Goal: Task Accomplishment & Management: Manage account settings

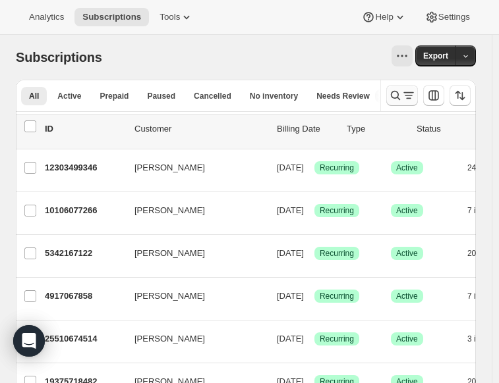
click at [401, 96] on icon "Search and filter results" at bounding box center [395, 95] width 13 height 13
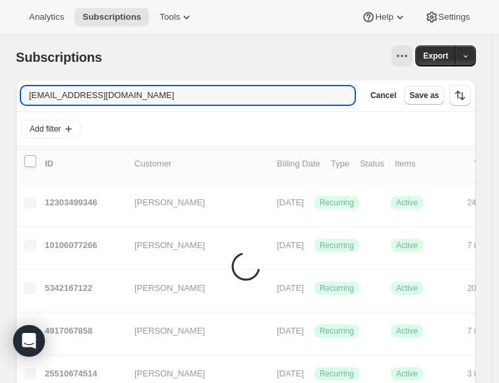
type input "[EMAIL_ADDRESS][DOMAIN_NAME]"
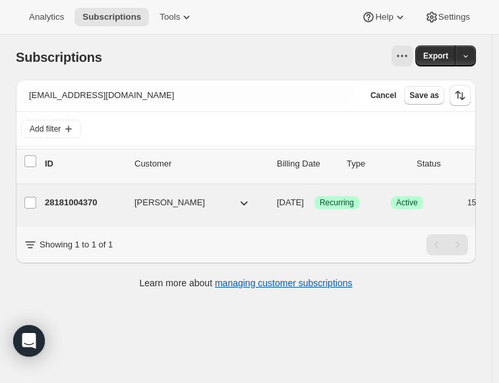
click at [89, 202] on p "28181004370" at bounding box center [84, 202] width 79 height 13
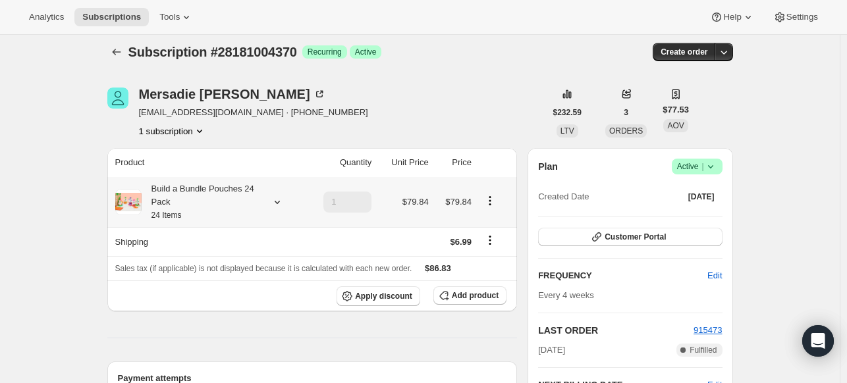
scroll to position [13, 0]
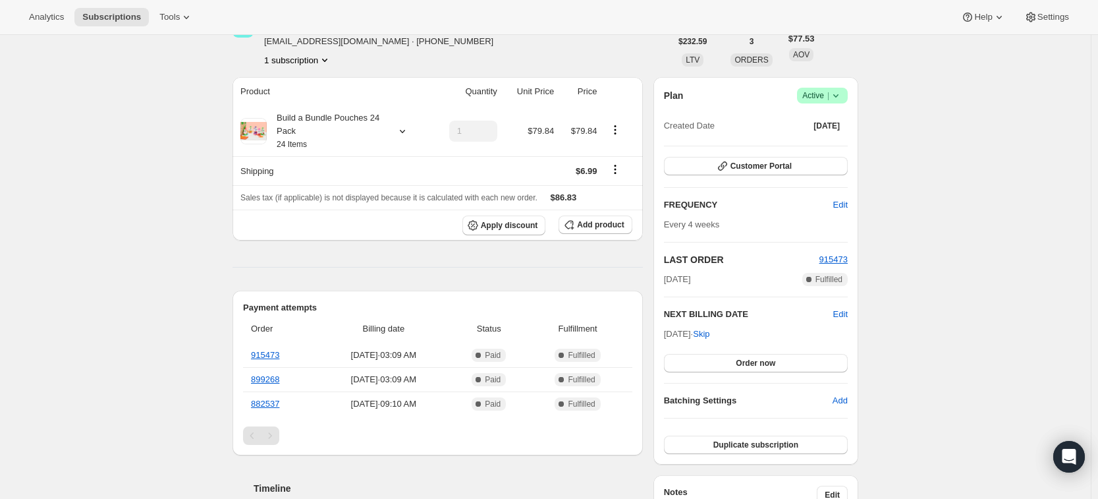
scroll to position [82, 0]
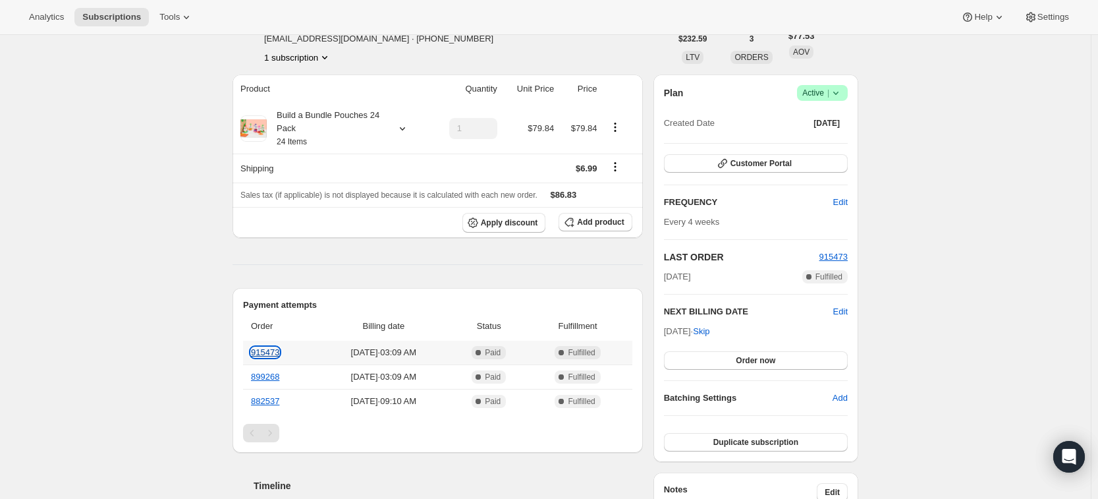
click at [273, 352] on link "915473" at bounding box center [265, 352] width 28 height 10
click at [505, 168] on icon "button" at bounding box center [722, 163] width 13 height 13
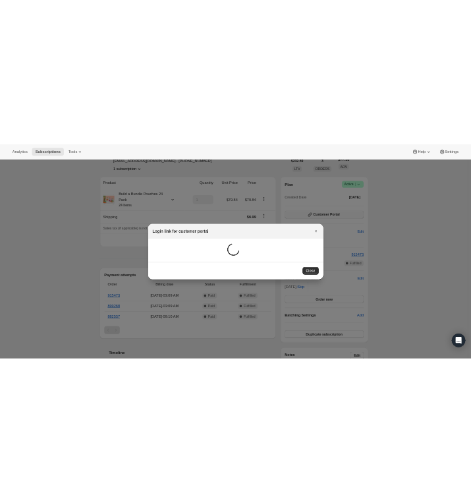
scroll to position [0, 0]
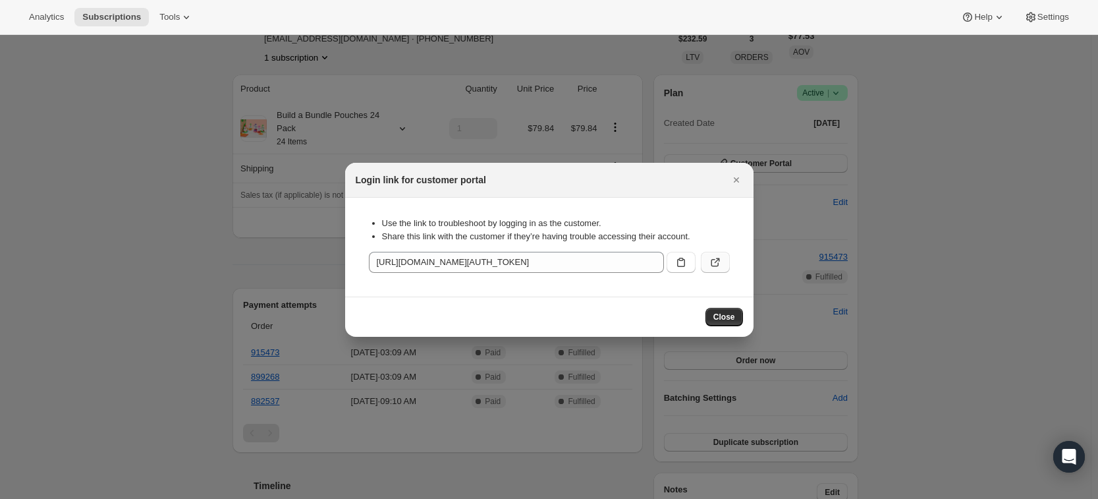
click at [505, 265] on icon ":rc8:" at bounding box center [715, 263] width 8 height 8
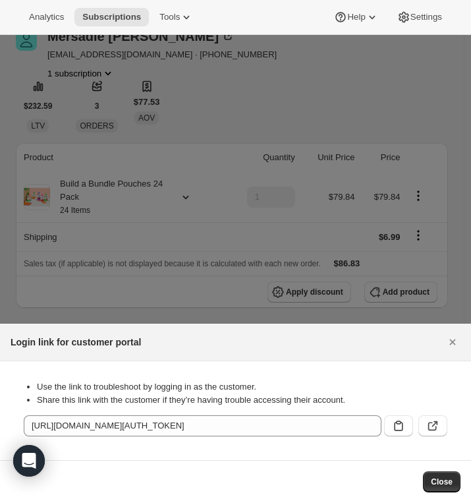
click at [252, 3] on div "Analytics Subscriptions Tools Help Settings" at bounding box center [235, 17] width 471 height 35
click at [454, 345] on icon "Close" at bounding box center [452, 341] width 13 height 13
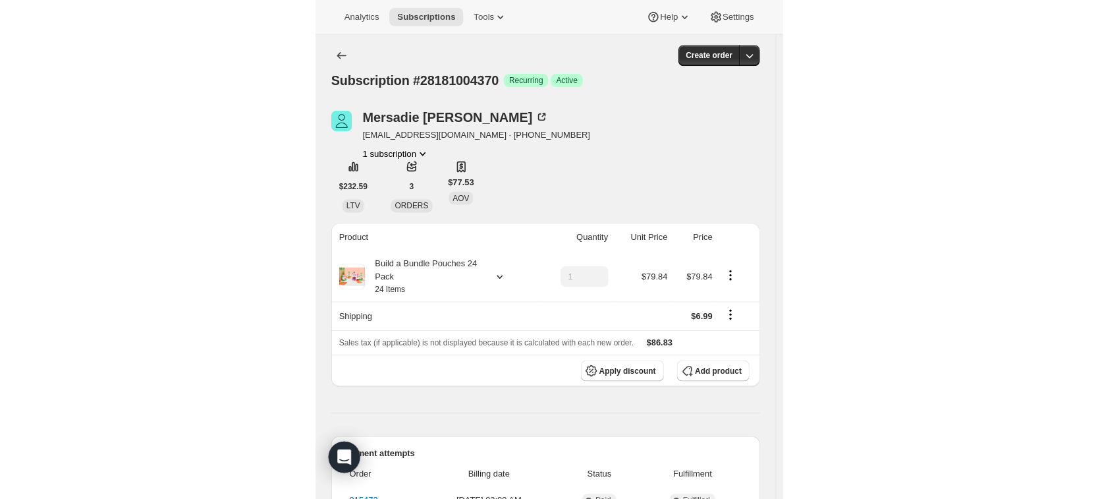
scroll to position [1, 0]
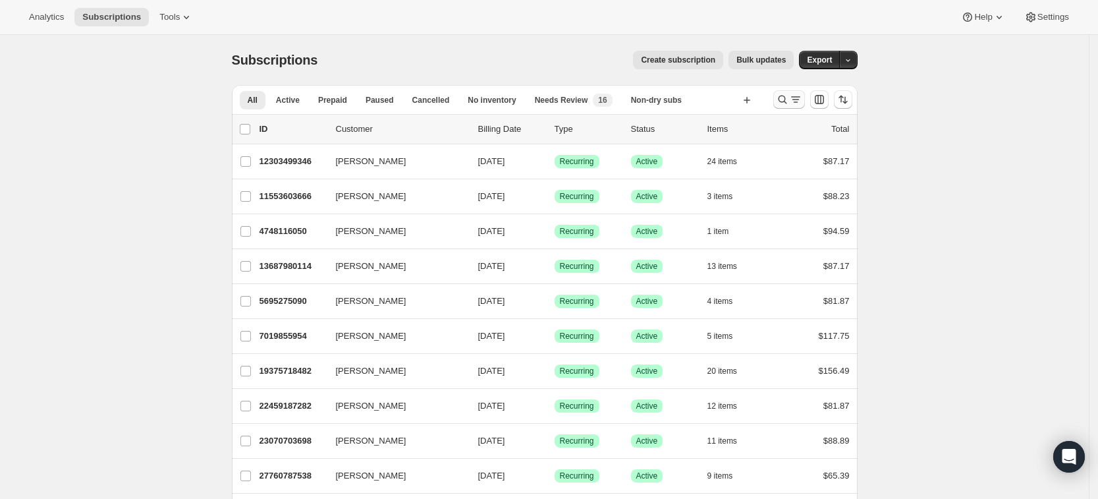
click at [789, 92] on button "Search and filter results" at bounding box center [789, 99] width 32 height 18
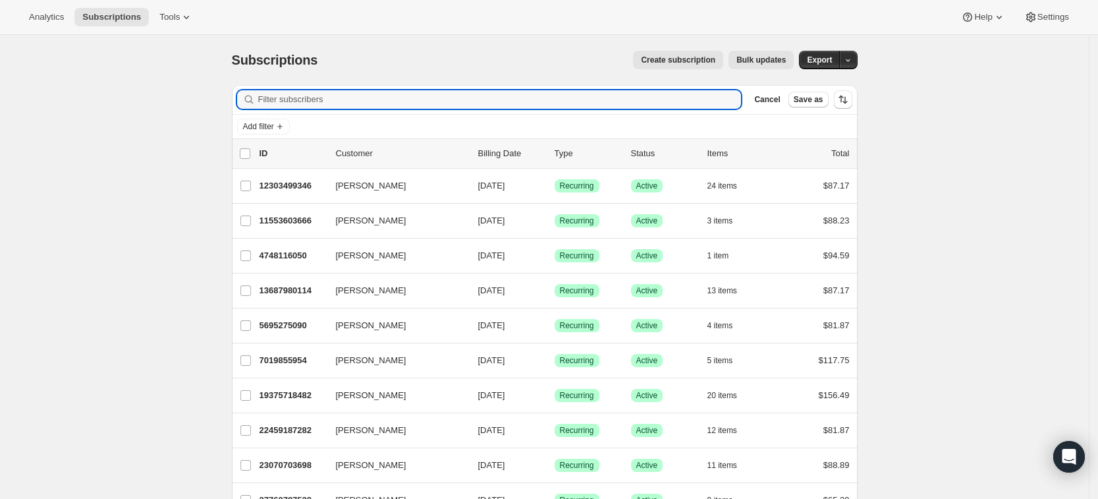
paste input "marj_mmp@yahoo.com"
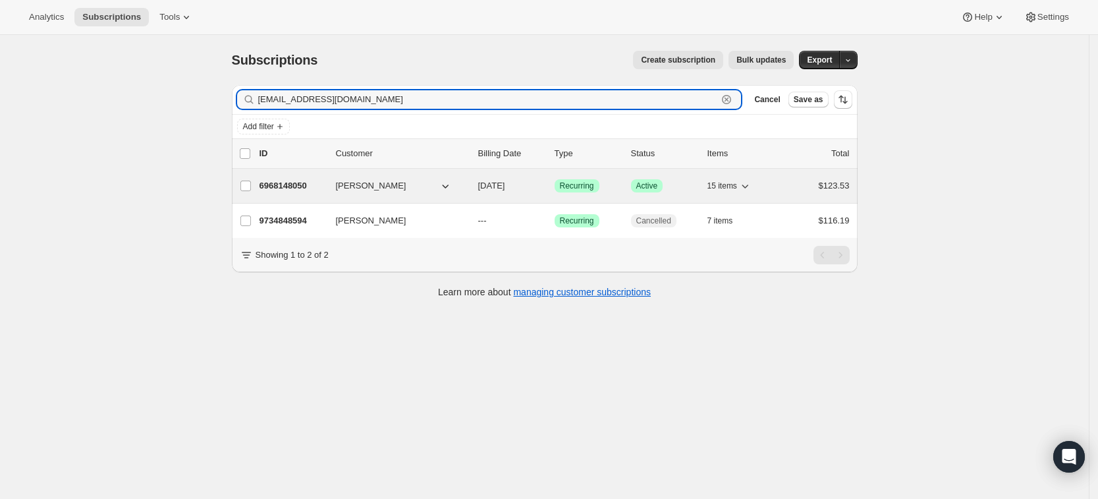
type input "marj_mmp@yahoo.com"
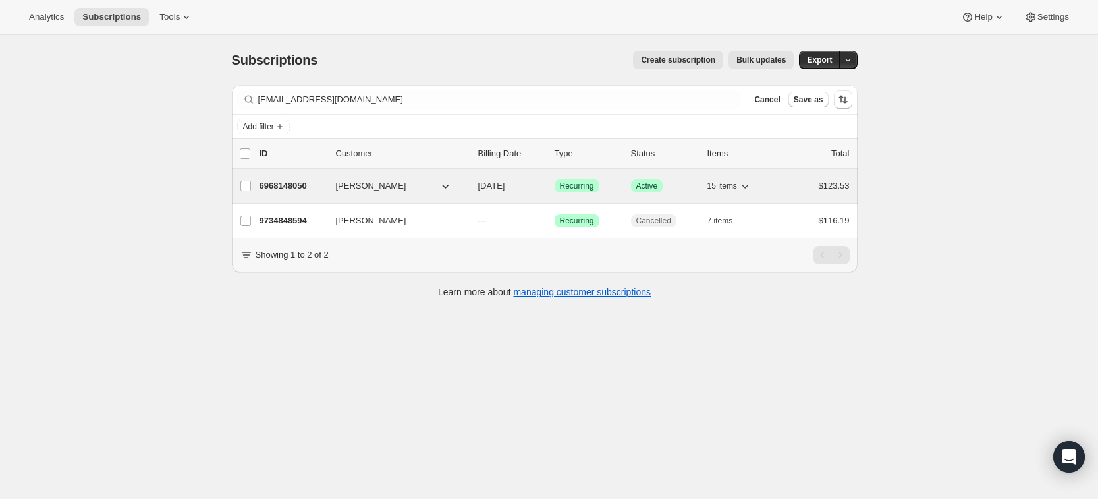
click at [292, 189] on p "6968148050" at bounding box center [293, 185] width 66 height 13
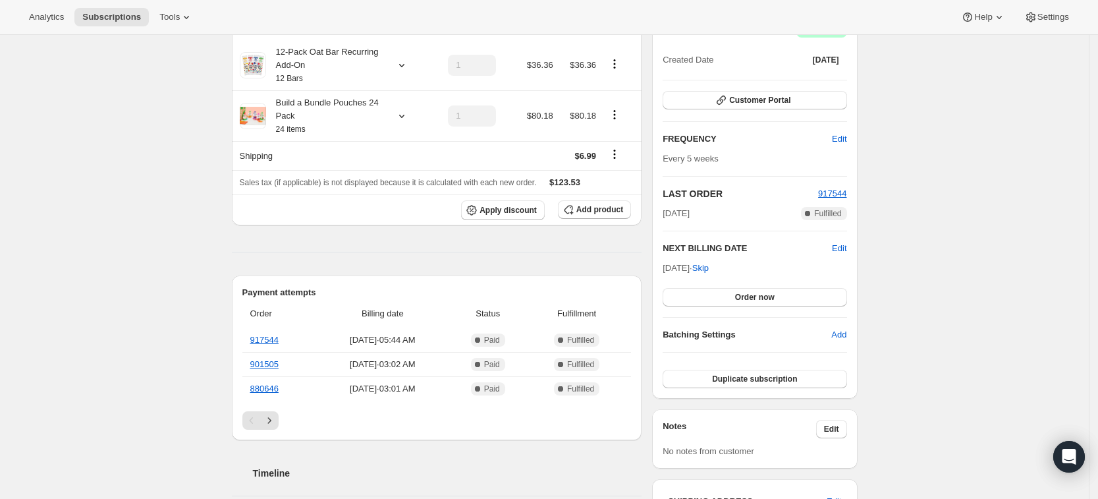
scroll to position [150, 0]
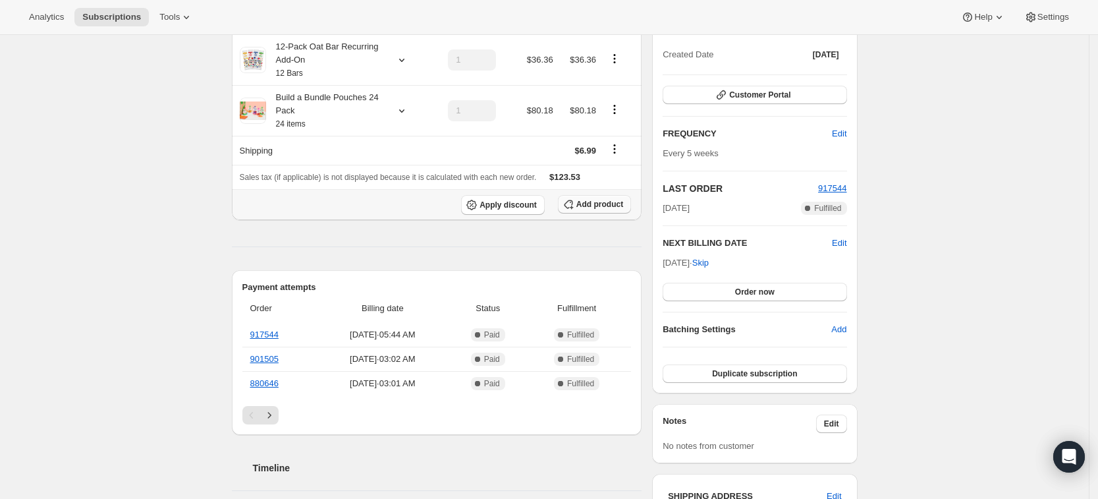
click at [603, 207] on span "Add product" at bounding box center [599, 204] width 47 height 11
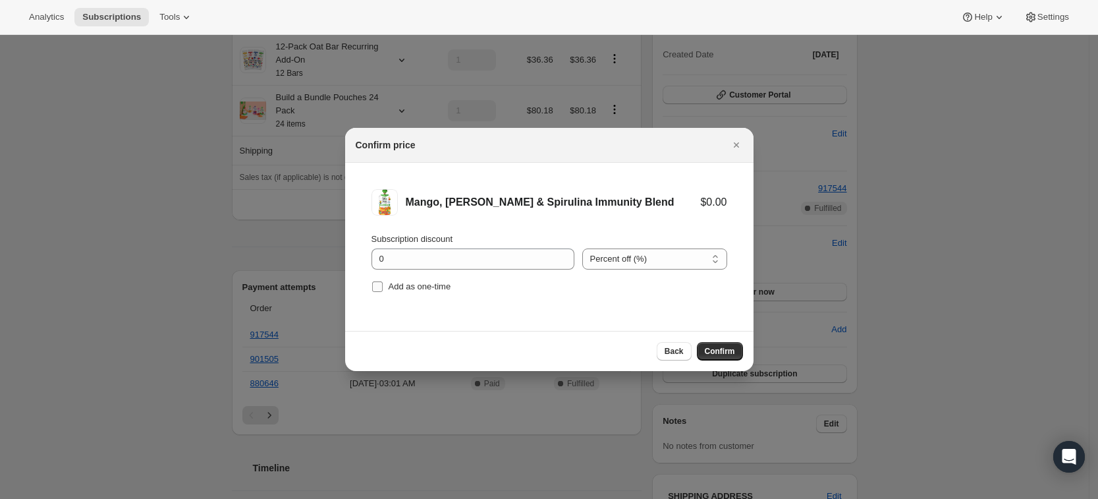
click at [404, 288] on span "Add as one-time" at bounding box center [420, 286] width 63 height 10
click at [383, 288] on input "Add as one-time" at bounding box center [377, 286] width 11 height 11
checkbox input "true"
click at [722, 342] on button "Confirm" at bounding box center [720, 351] width 46 height 18
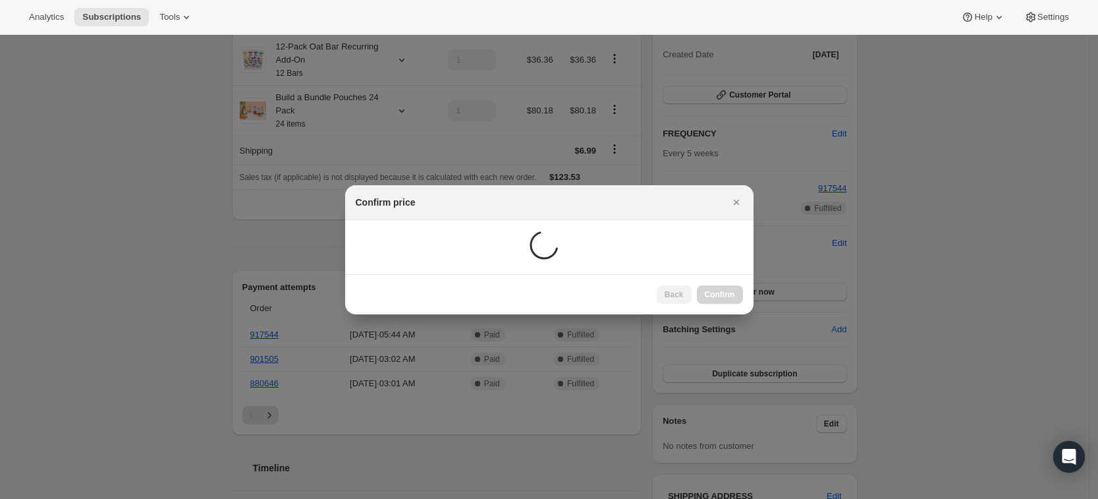
scroll to position [97, 0]
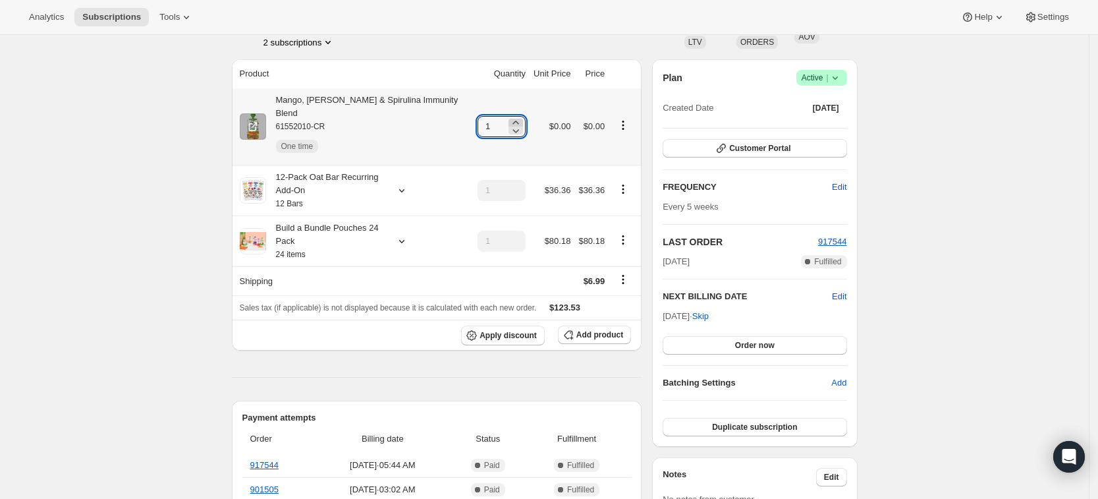
click at [515, 116] on icon at bounding box center [515, 122] width 13 height 13
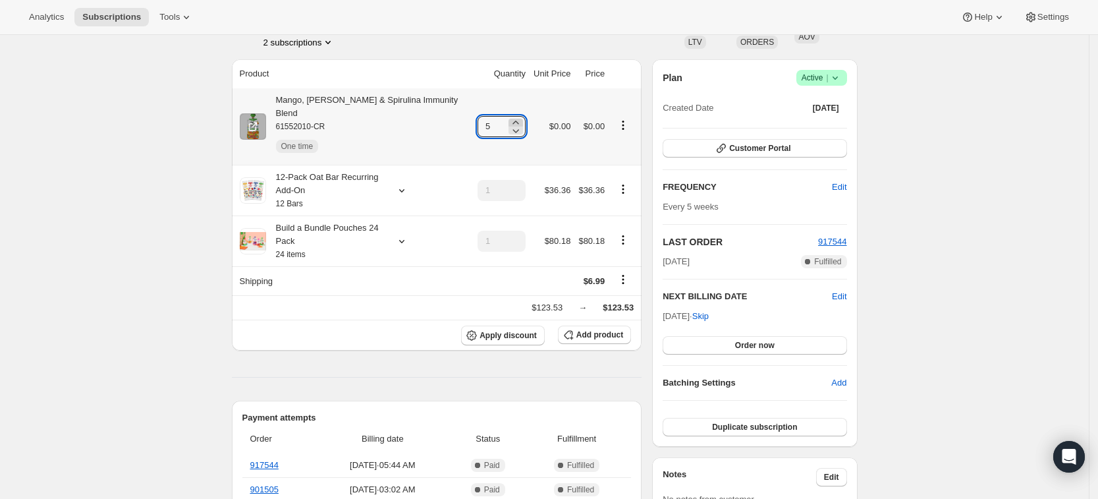
type input "6"
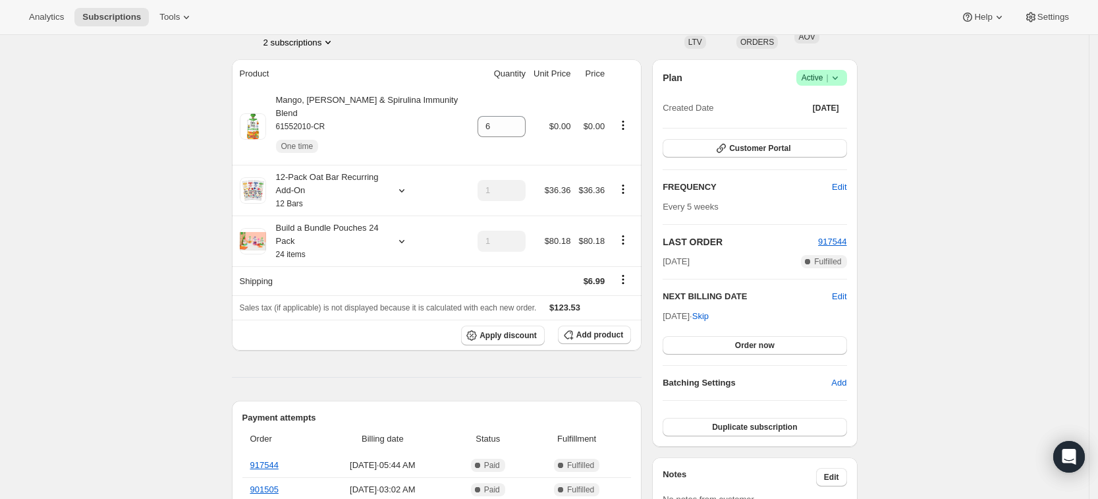
scroll to position [0, 0]
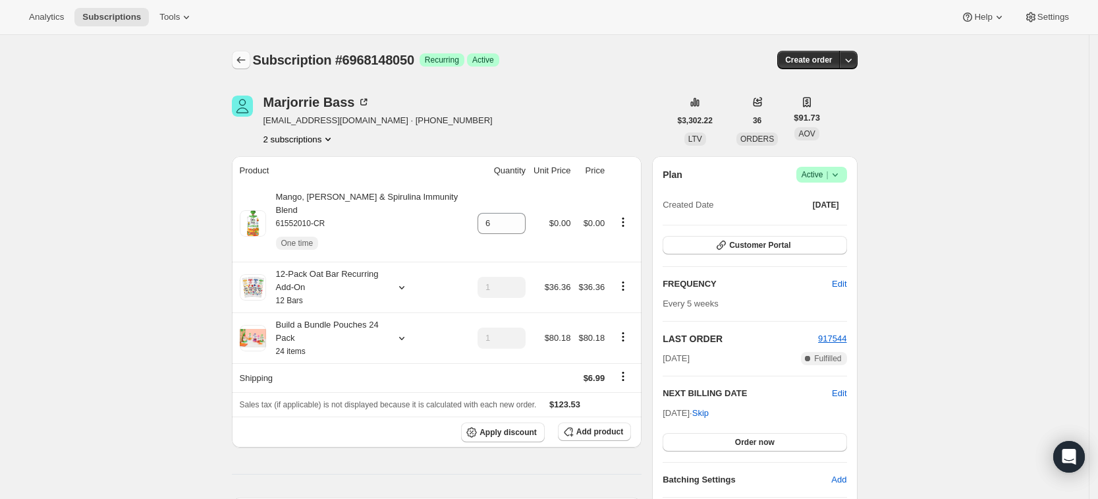
click at [241, 57] on icon "Subscriptions" at bounding box center [241, 59] width 13 height 13
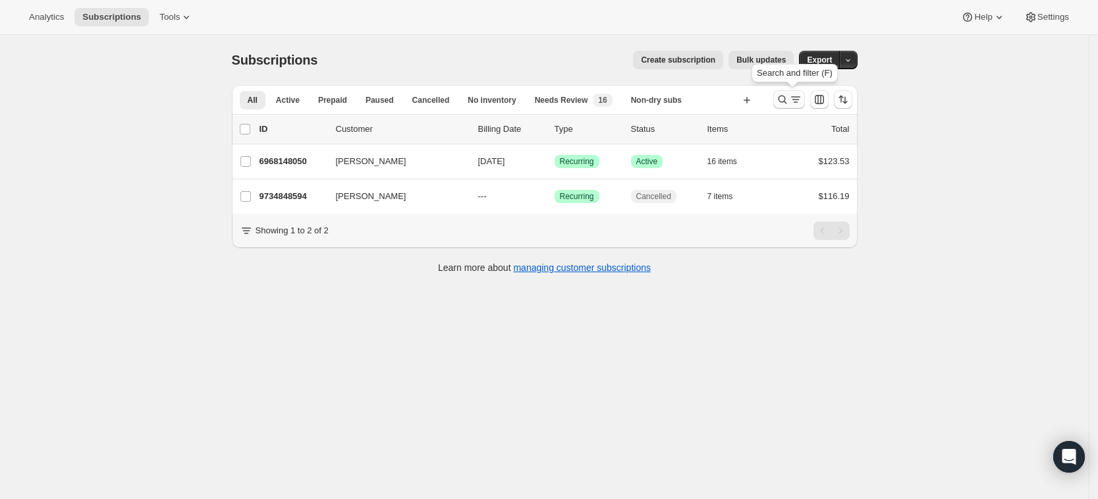
click at [787, 93] on icon "Search and filter results" at bounding box center [782, 99] width 13 height 13
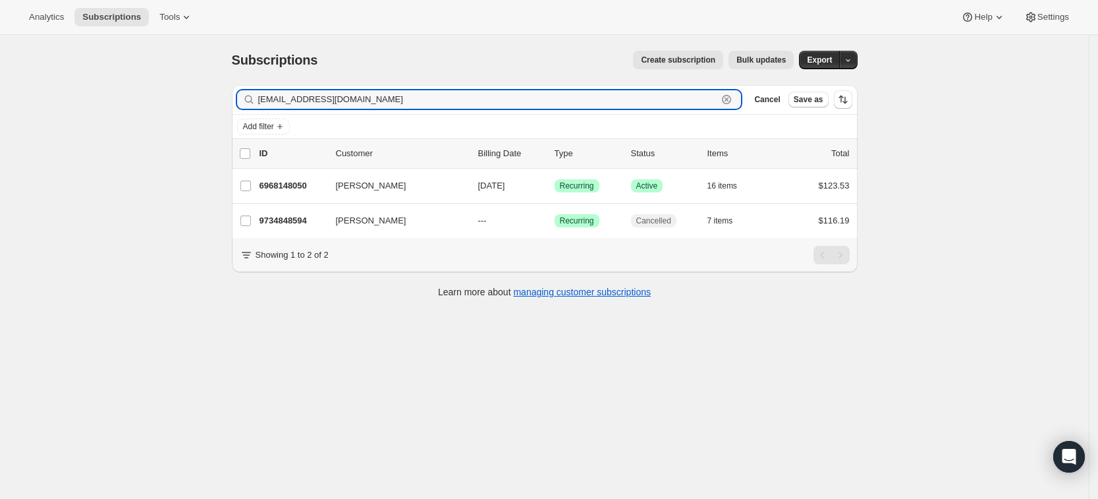
click at [733, 99] on icon "button" at bounding box center [726, 99] width 13 height 13
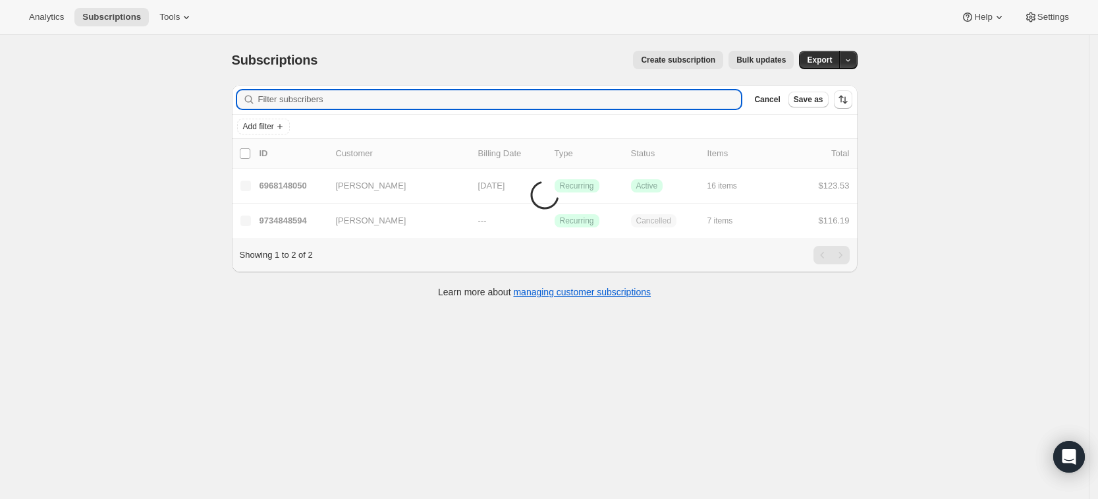
paste input "ksouza0913@gmail.com"
type input "ksouza0913@gmail.com"
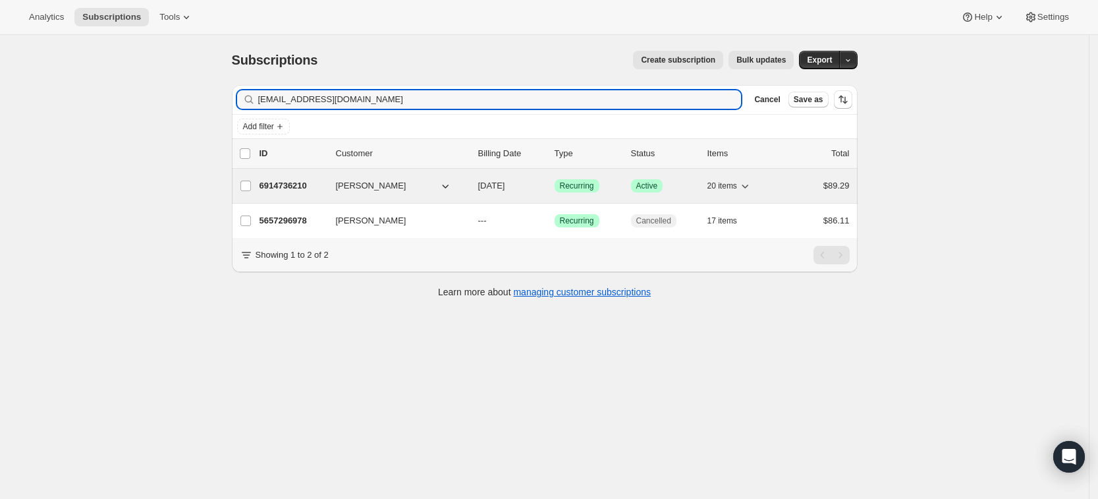
click at [307, 190] on p "6914736210" at bounding box center [293, 185] width 66 height 13
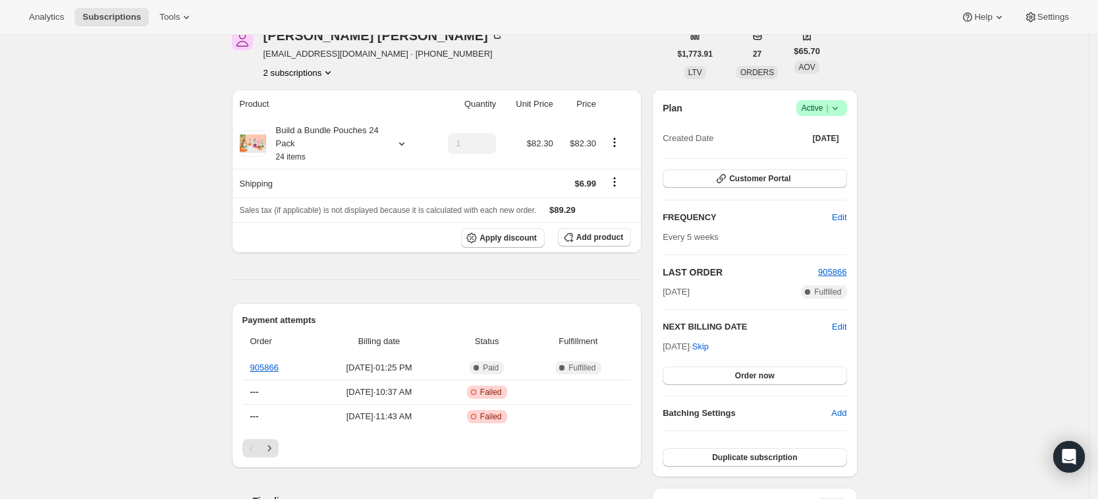
scroll to position [33, 0]
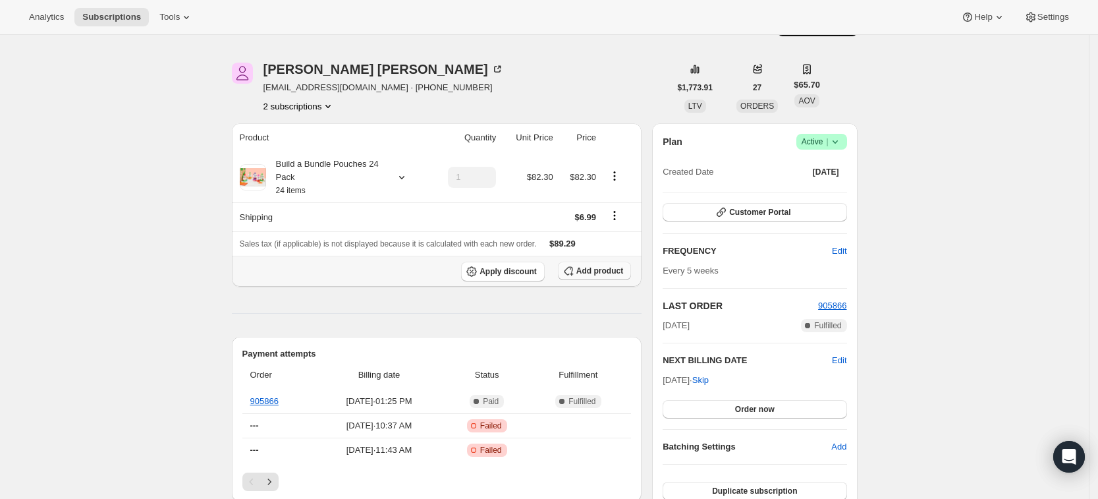
click at [589, 270] on span "Add product" at bounding box center [599, 271] width 47 height 11
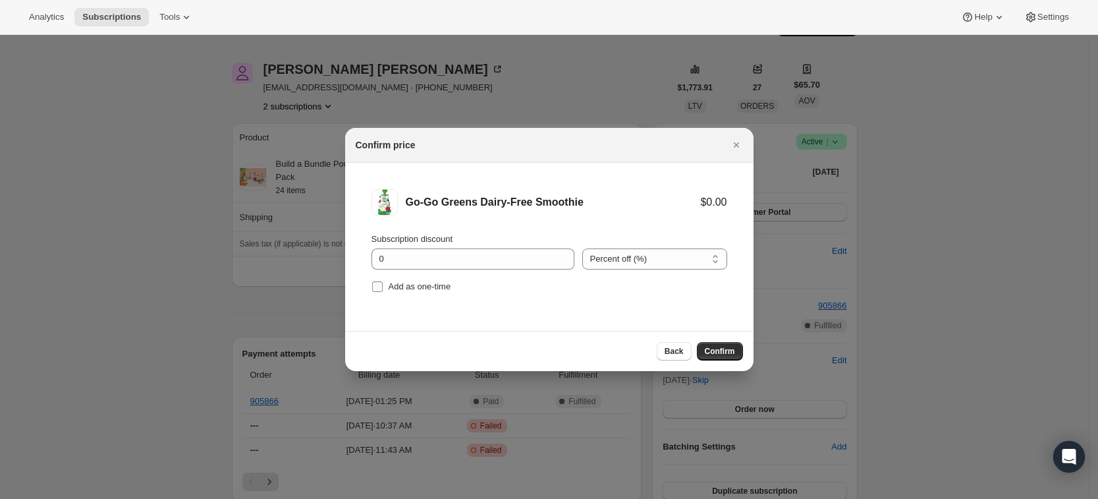
click at [377, 291] on input "Add as one-time" at bounding box center [377, 286] width 11 height 11
checkbox input "true"
click at [726, 355] on span "Confirm" at bounding box center [720, 351] width 30 height 11
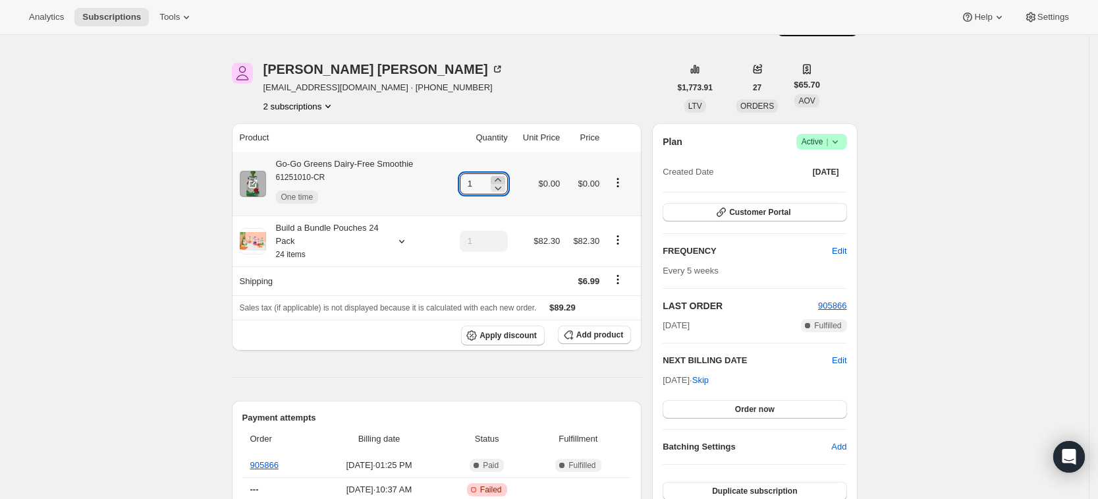
click at [501, 179] on icon at bounding box center [498, 179] width 6 height 3
type input "3"
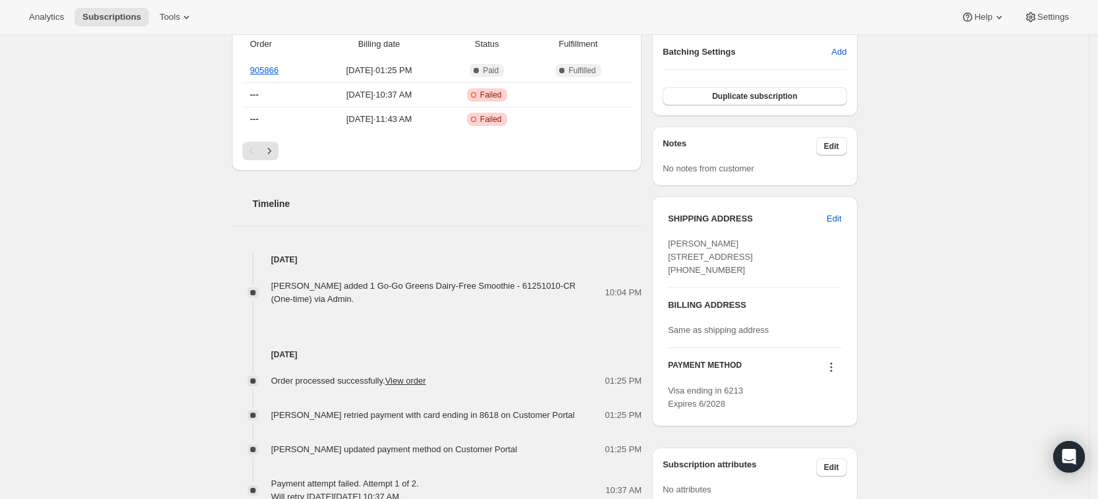
scroll to position [0, 0]
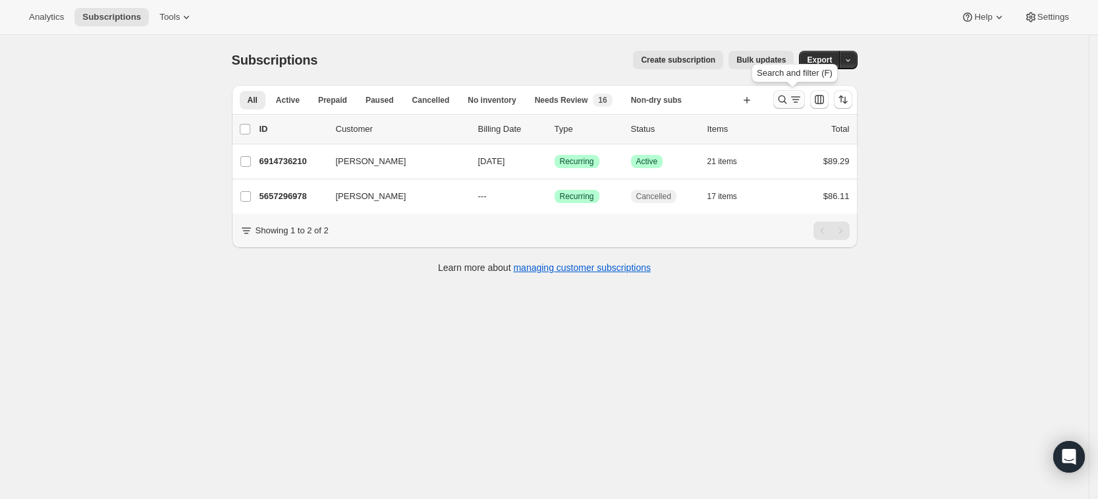
click at [781, 97] on icon "Search and filter results" at bounding box center [782, 99] width 13 height 13
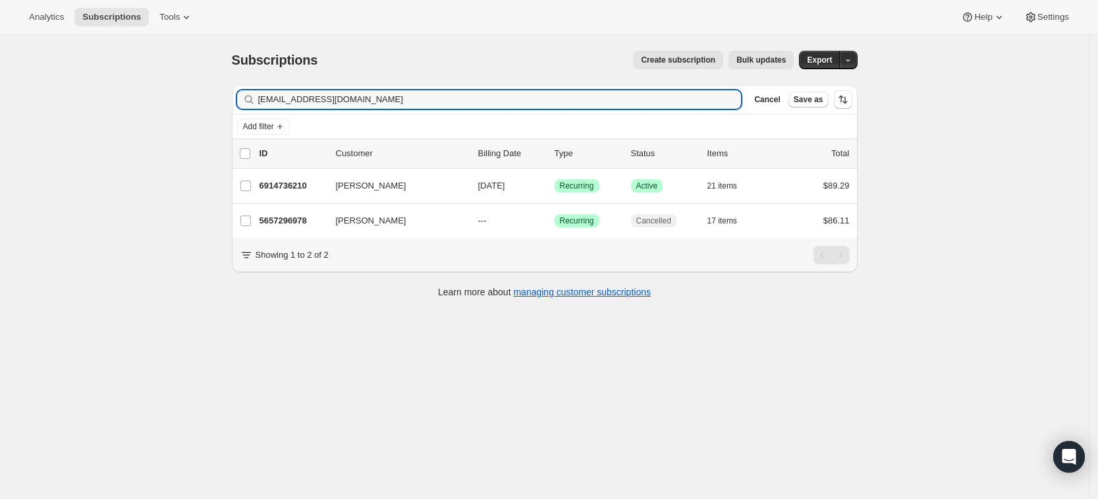
click at [734, 107] on div "ksouza0913@gmail.com Clear" at bounding box center [489, 99] width 505 height 18
click at [733, 103] on icon "button" at bounding box center [726, 99] width 13 height 13
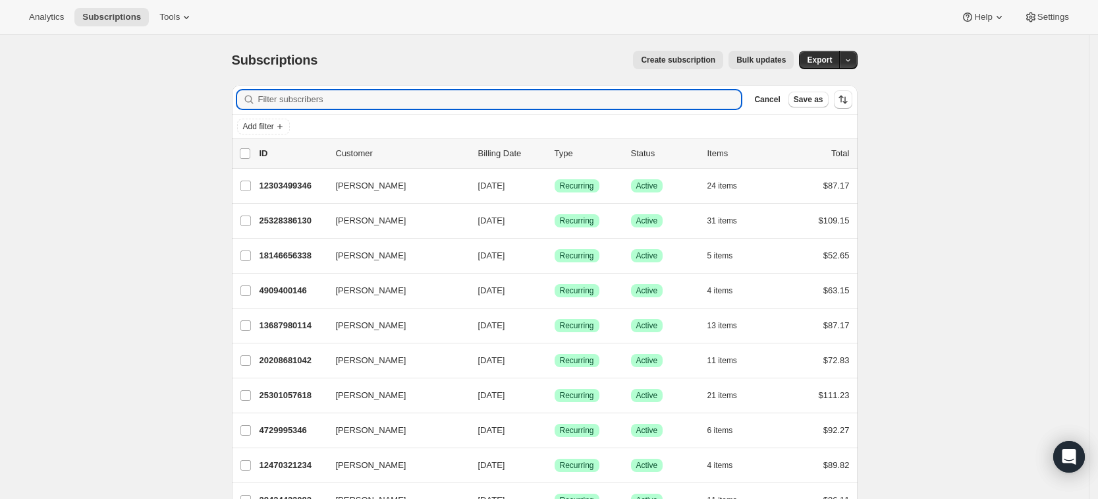
paste input "mrselkins@me.com"
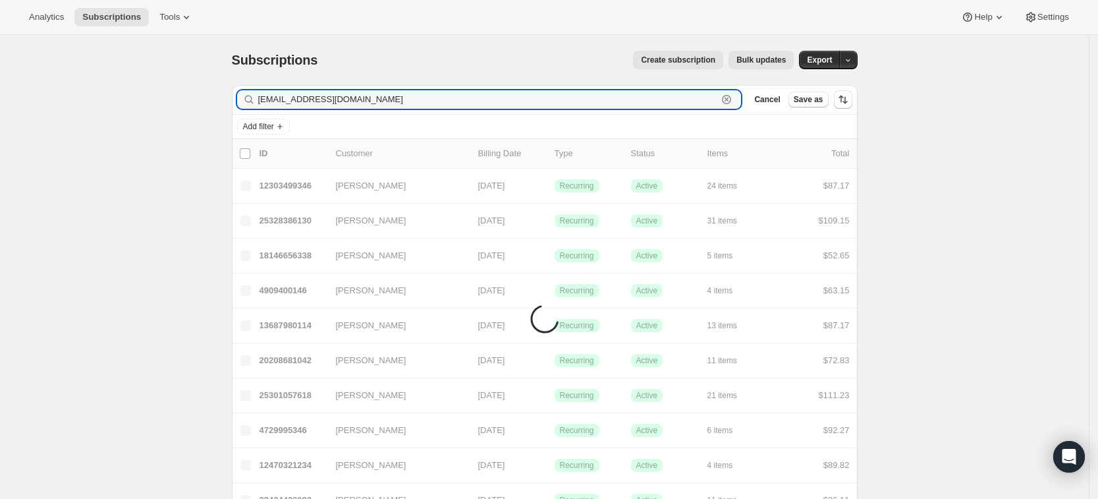
type input "mrselkins@me.com"
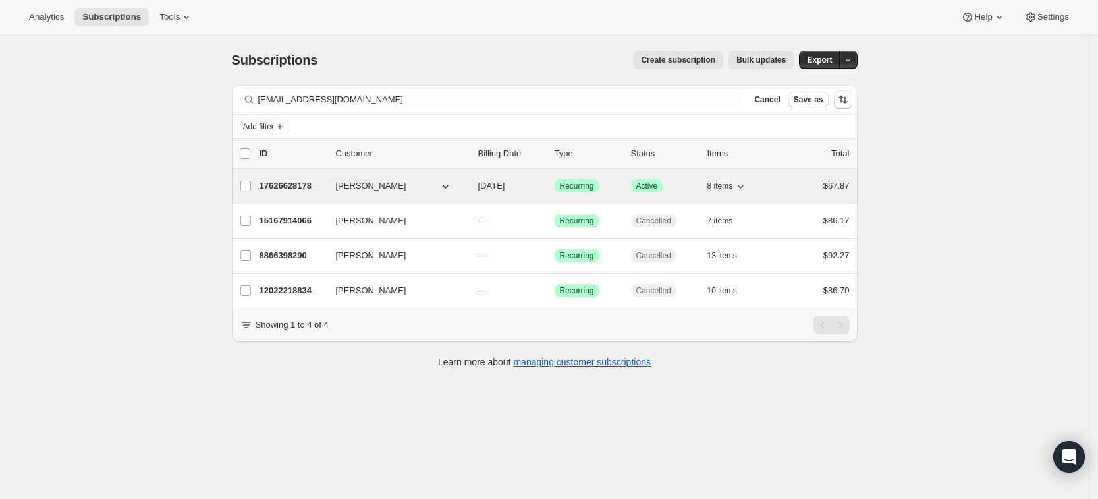
drag, startPoint x: 304, startPoint y: 194, endPoint x: 287, endPoint y: 184, distance: 19.2
click at [287, 184] on p "17626628178" at bounding box center [293, 185] width 66 height 13
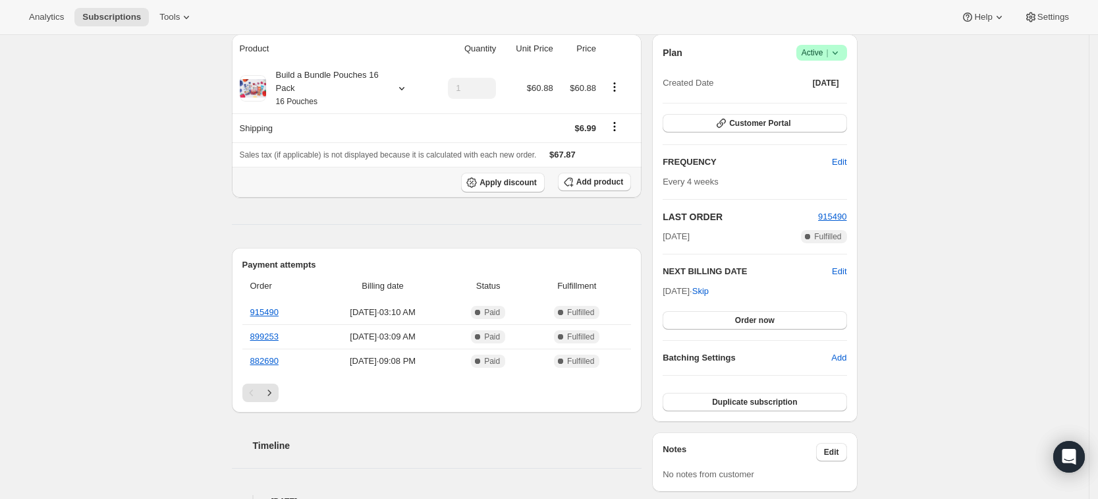
scroll to position [124, 0]
click at [598, 181] on span "Add product" at bounding box center [599, 180] width 47 height 11
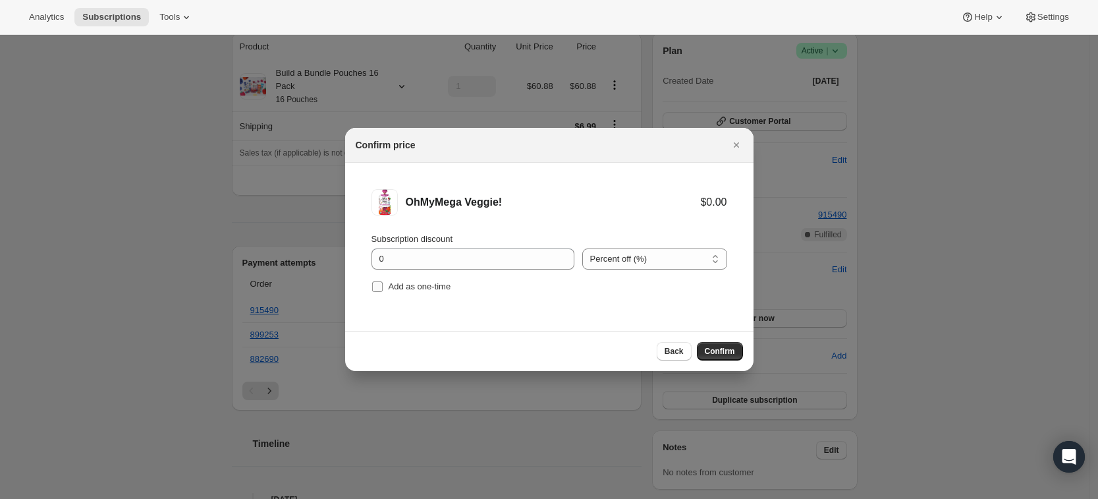
click at [384, 285] on label "Add as one-time" at bounding box center [412, 286] width 80 height 18
click at [383, 285] on input "Add as one-time" at bounding box center [377, 286] width 11 height 11
checkbox input "true"
click at [727, 350] on span "Confirm" at bounding box center [720, 351] width 30 height 11
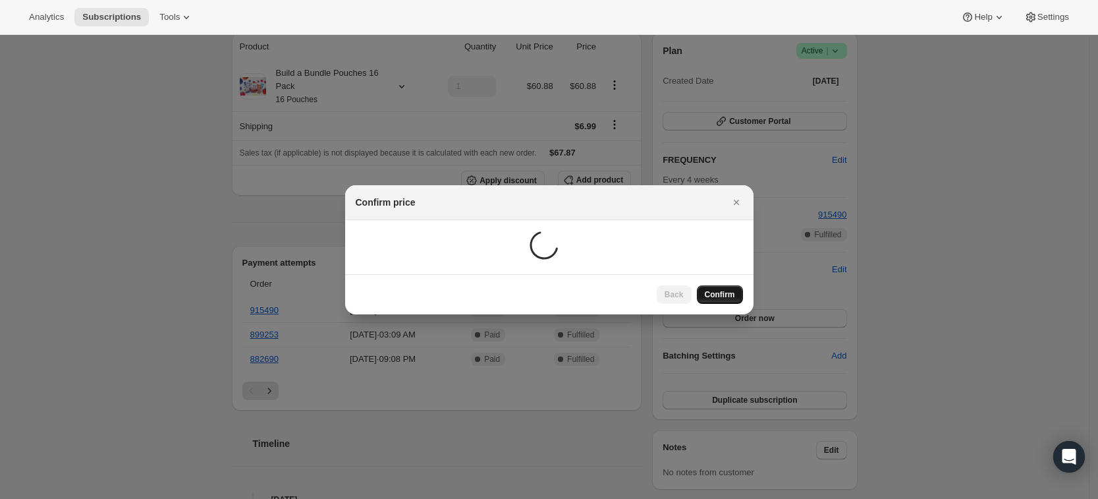
scroll to position [97, 0]
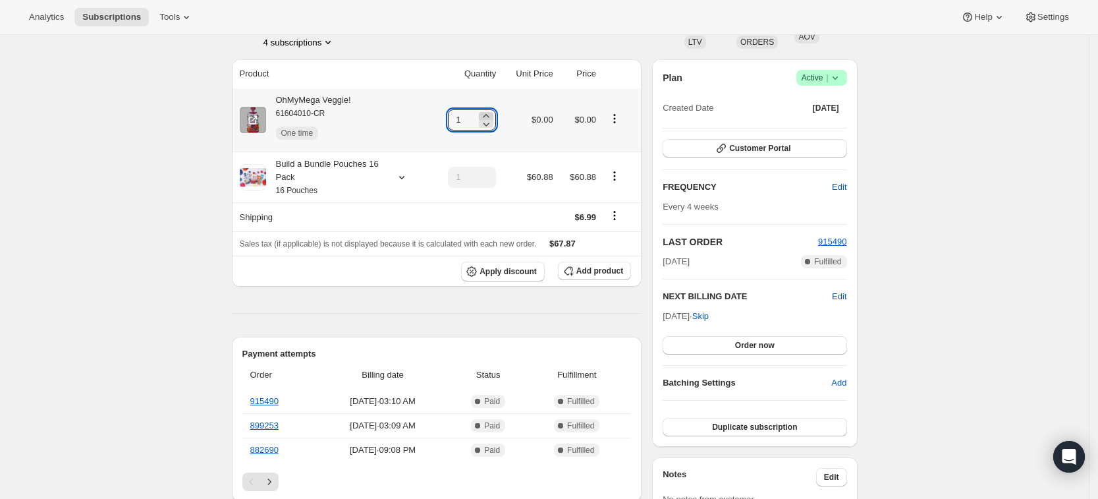
click at [489, 116] on icon at bounding box center [487, 115] width 6 height 3
type input "3"
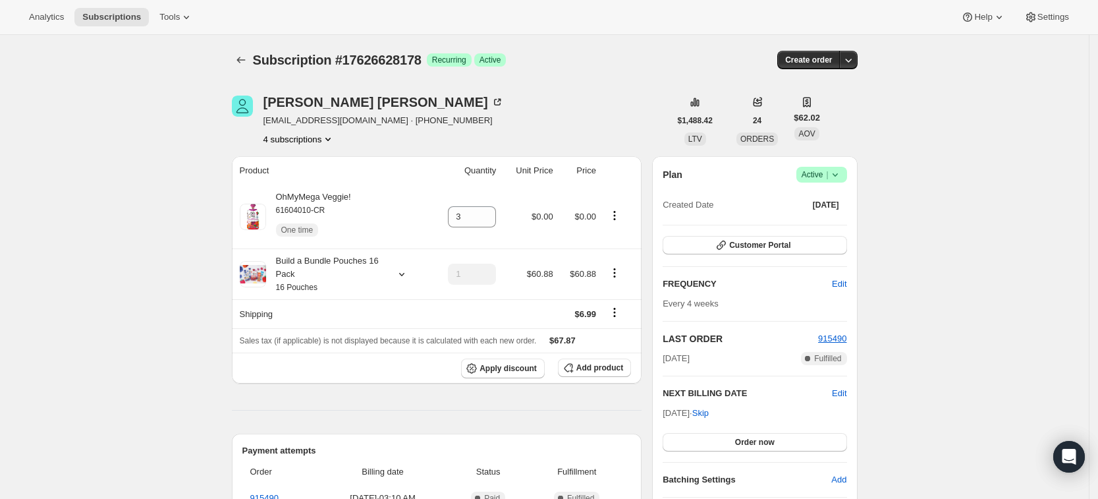
click at [291, 142] on button "4 subscriptions" at bounding box center [300, 138] width 72 height 13
click at [245, 60] on icon "Subscriptions" at bounding box center [241, 60] width 9 height 7
